Goal: Transaction & Acquisition: Purchase product/service

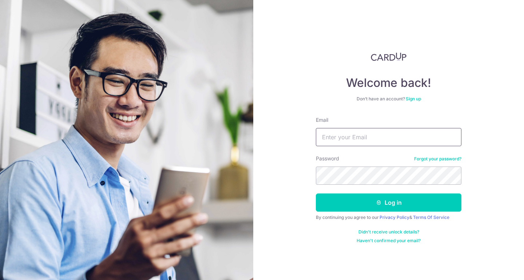
click at [349, 140] on input "Email" at bounding box center [389, 137] width 146 height 18
type input "[PERSON_NAME][EMAIL_ADDRESS][DOMAIN_NAME]"
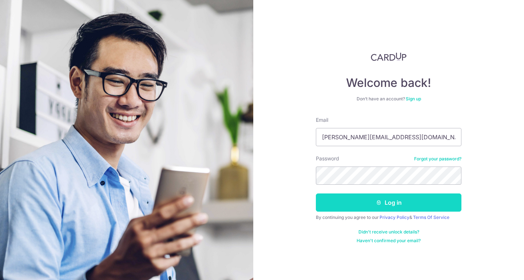
click at [356, 199] on button "Log in" at bounding box center [389, 203] width 146 height 18
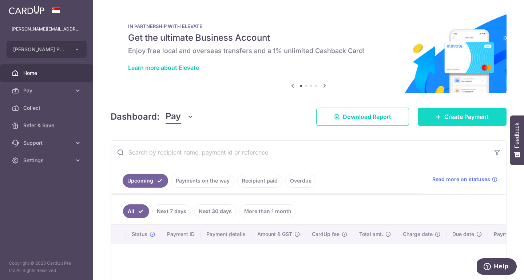
click at [457, 117] on span "Create Payment" at bounding box center [466, 116] width 44 height 9
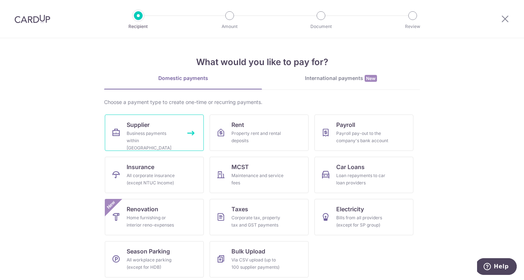
click at [140, 125] on span "Supplier" at bounding box center [138, 124] width 23 height 9
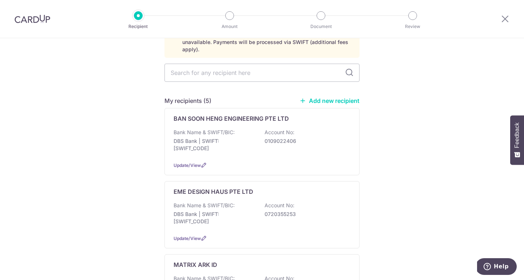
scroll to position [39, 0]
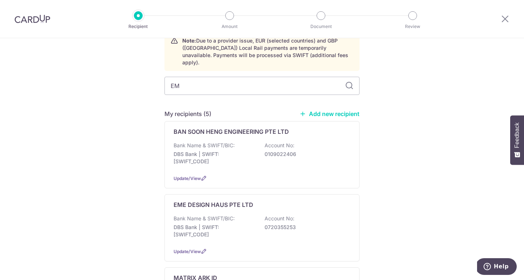
type input "EME"
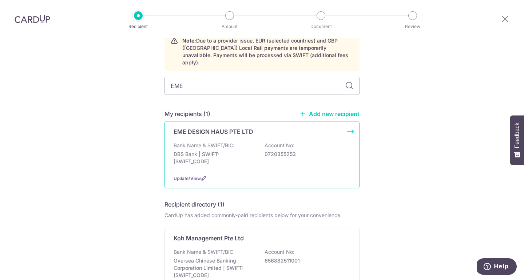
click at [247, 127] on p "EME DESIGN HAUS PTE LTD" at bounding box center [214, 131] width 80 height 9
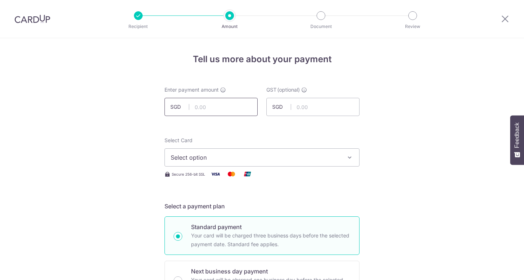
click at [210, 106] on input "text" at bounding box center [210, 107] width 93 height 18
type input "14,000.00"
click at [351, 156] on icon "button" at bounding box center [349, 157] width 7 height 7
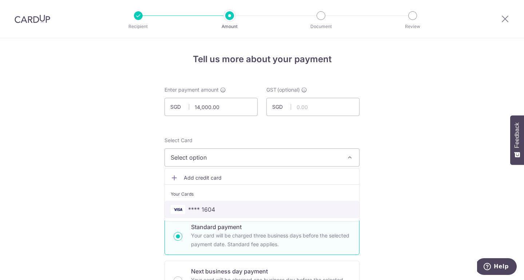
click at [204, 207] on span "**** 1604" at bounding box center [201, 209] width 27 height 9
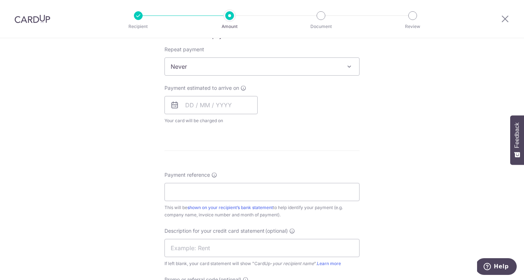
scroll to position [299, 0]
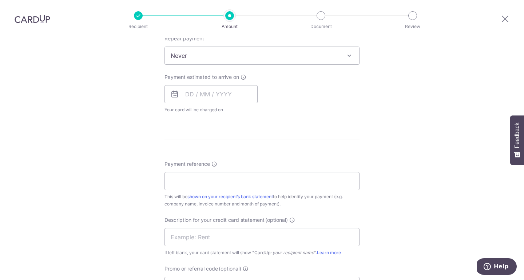
click at [172, 98] on icon at bounding box center [174, 94] width 9 height 9
click at [187, 95] on input "text" at bounding box center [210, 94] width 93 height 18
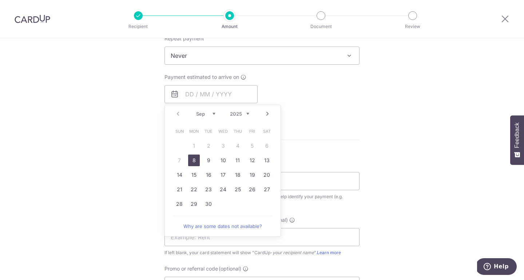
click at [192, 158] on link "8" at bounding box center [194, 161] width 12 height 12
type input "08/09/2025"
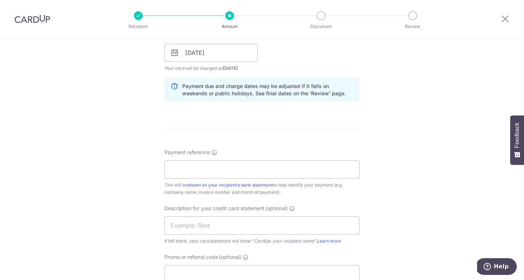
scroll to position [425, 0]
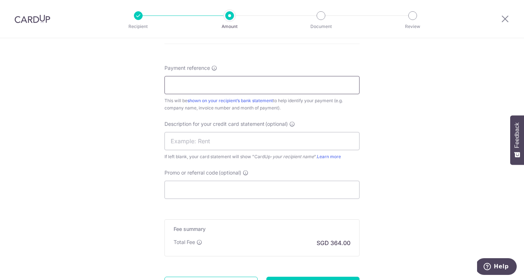
click at [214, 87] on input "Payment reference" at bounding box center [261, 85] width 195 height 18
type input "1836-25"
click at [302, 112] on div "Payment reference 1836-25 7/35 This will be shown on your recipient’s bank stat…" at bounding box center [261, 131] width 195 height 135
click at [239, 142] on input "text" at bounding box center [261, 141] width 195 height 18
type input "EME DESIGN HAUS"
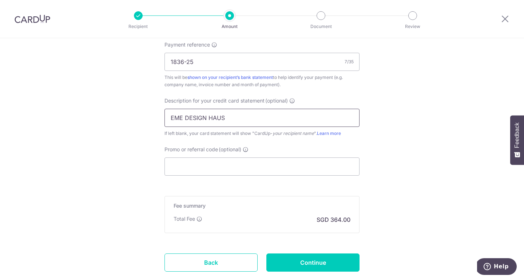
scroll to position [480, 0]
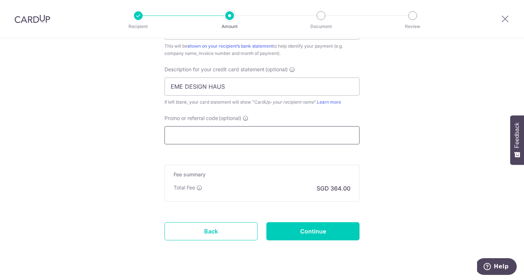
drag, startPoint x: 238, startPoint y: 135, endPoint x: 240, endPoint y: 141, distance: 6.1
click at [238, 135] on input "Promo or referral code (optional)" at bounding box center [261, 135] width 195 height 18
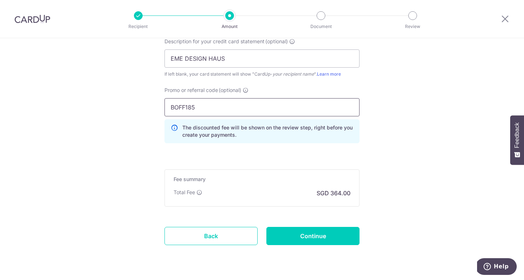
scroll to position [508, 0]
type input "BOFF185"
click at [308, 237] on input "Continue" at bounding box center [312, 236] width 93 height 18
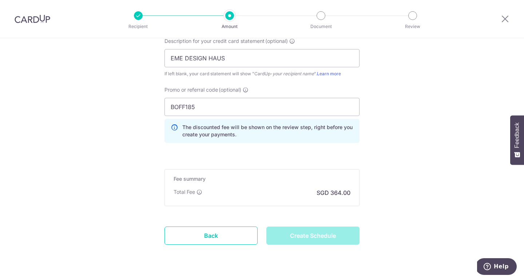
type input "Create Schedule"
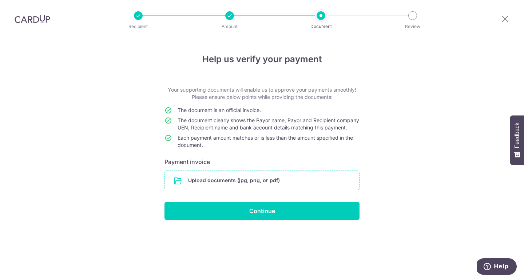
click at [296, 185] on input "file" at bounding box center [262, 180] width 194 height 19
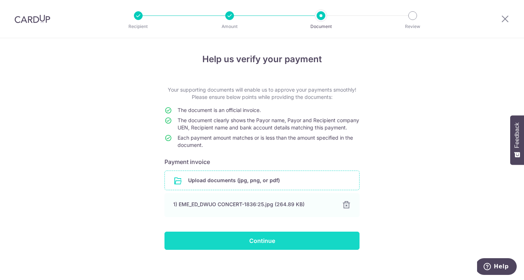
click at [268, 247] on input "Continue" at bounding box center [261, 241] width 195 height 18
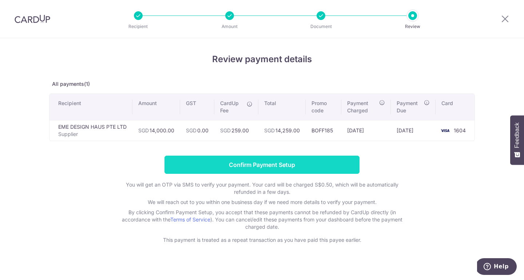
click at [276, 164] on input "Confirm Payment Setup" at bounding box center [261, 165] width 195 height 18
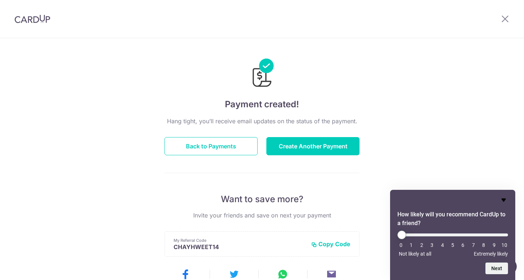
click at [504, 198] on icon "Hide survey" at bounding box center [503, 200] width 9 height 9
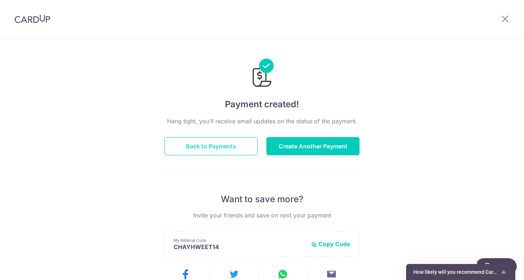
click at [229, 148] on button "Back to Payments" at bounding box center [210, 146] width 93 height 18
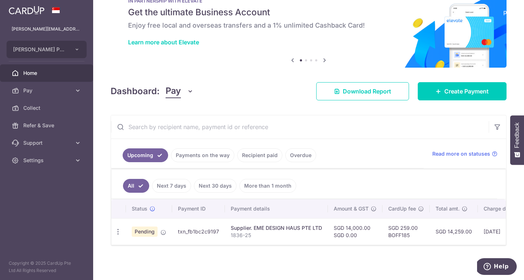
scroll to position [28, 0]
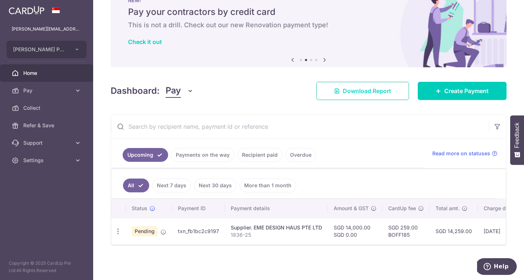
click at [361, 87] on span "Download Report" at bounding box center [367, 91] width 48 height 9
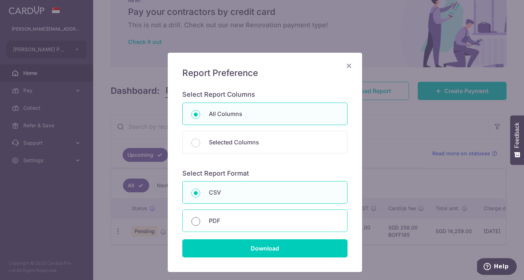
click at [194, 224] on input "PDF" at bounding box center [195, 221] width 9 height 9
radio input "true"
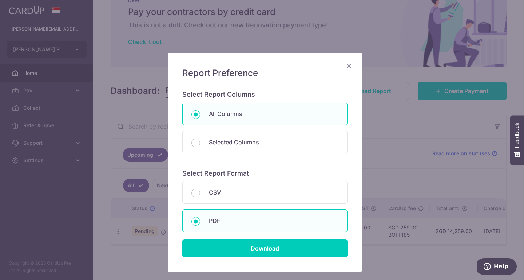
click at [348, 66] on icon "Close" at bounding box center [349, 65] width 9 height 9
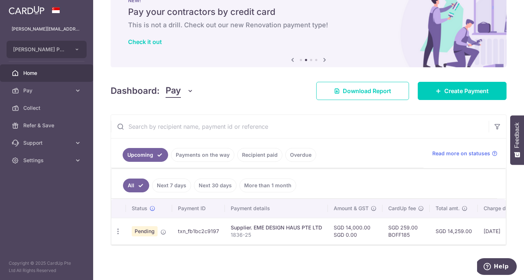
click at [224, 154] on link "Payments on the way" at bounding box center [202, 155] width 63 height 14
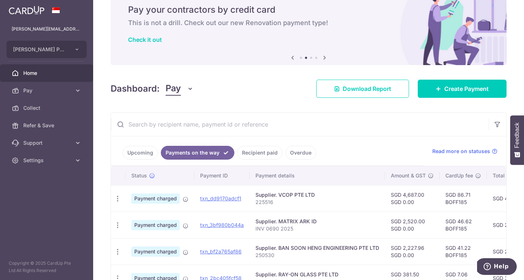
scroll to position [77, 0]
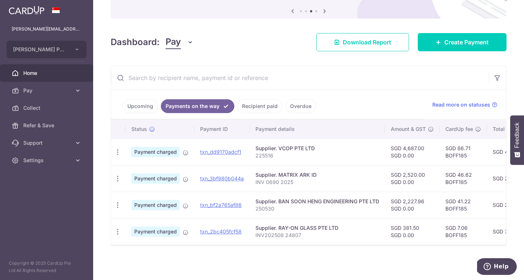
click at [263, 102] on link "Recipient paid" at bounding box center [259, 106] width 45 height 14
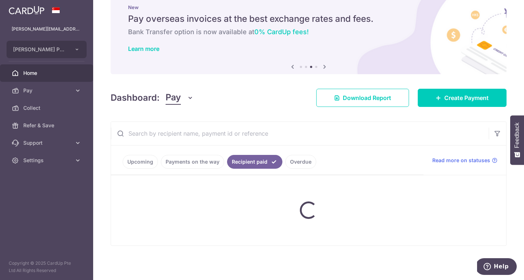
scroll to position [0, 0]
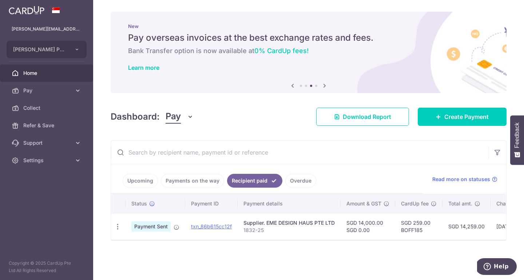
click at [194, 179] on link "Payments on the way" at bounding box center [192, 181] width 63 height 14
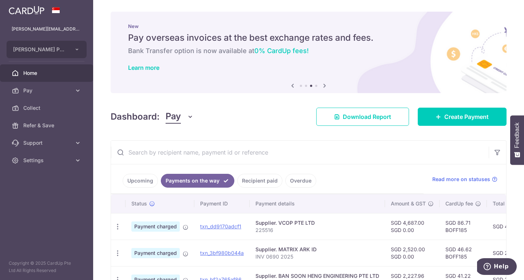
click at [257, 179] on link "Recipient paid" at bounding box center [259, 181] width 45 height 14
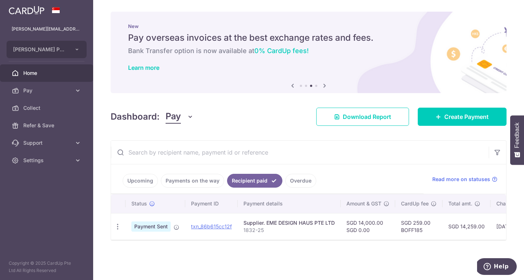
click at [148, 180] on link "Upcoming" at bounding box center [140, 181] width 35 height 14
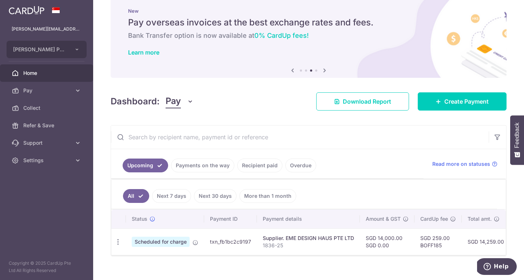
scroll to position [28, 0]
